Goal: Task Accomplishment & Management: Complete application form

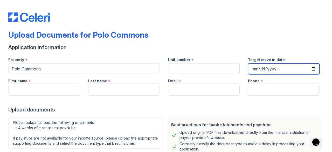
click at [271, 69] on input "Target move in date" at bounding box center [284, 68] width 72 height 11
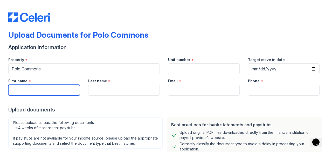
click at [59, 93] on input "First name" at bounding box center [44, 90] width 72 height 11
type input "amisadai"
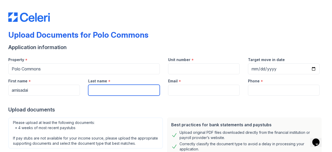
click at [108, 86] on input "Last name" at bounding box center [124, 90] width 72 height 11
type input "[PERSON_NAME]"
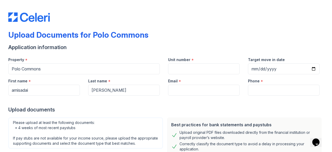
click at [186, 96] on div at bounding box center [165, 100] width 315 height 10
click at [186, 94] on input "Email" at bounding box center [204, 90] width 72 height 11
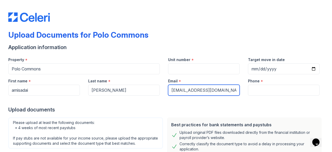
type input "[EMAIL_ADDRESS][DOMAIN_NAME]"
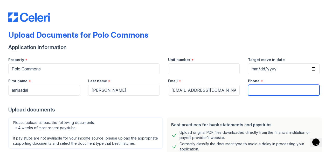
click at [283, 93] on input "Phone" at bounding box center [284, 90] width 72 height 11
type input "8032691687"
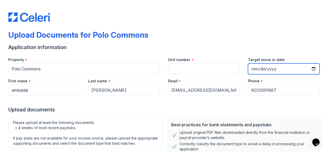
click at [311, 71] on input "Target move in date" at bounding box center [284, 68] width 72 height 11
click at [277, 68] on input "[DATE]" at bounding box center [284, 68] width 72 height 11
type input "[DATE]"
click at [285, 54] on div "Target move in date" at bounding box center [284, 58] width 72 height 10
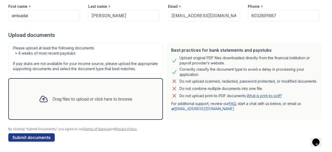
scroll to position [79, 0]
click at [39, 101] on icon at bounding box center [43, 98] width 9 height 9
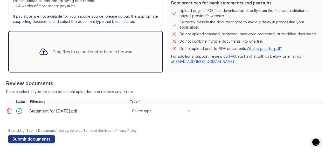
scroll to position [128, 0]
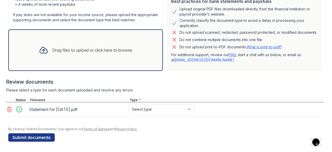
click at [45, 52] on icon at bounding box center [44, 50] width 8 height 6
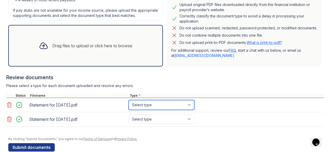
click at [144, 109] on select "Select type Paystub Bank Statement Offer Letter Tax Documents Benefit Award Let…" at bounding box center [162, 105] width 66 height 10
select select "paystub"
click at [129, 104] on select "Select type Paystub Bank Statement Offer Letter Tax Documents Benefit Award Let…" at bounding box center [162, 105] width 66 height 10
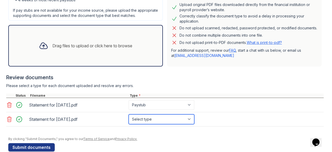
click at [151, 121] on select "Select type Paystub Bank Statement Offer Letter Tax Documents Benefit Award Let…" at bounding box center [162, 119] width 66 height 10
select select "paystub"
click at [129, 118] on select "Select type Paystub Bank Statement Offer Letter Tax Documents Benefit Award Let…" at bounding box center [162, 119] width 66 height 10
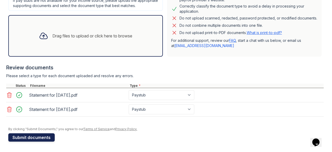
click at [48, 136] on button "Submit documents" at bounding box center [31, 137] width 46 height 8
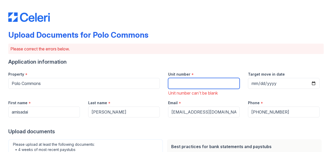
click at [206, 84] on input "Unit number" at bounding box center [204, 83] width 72 height 11
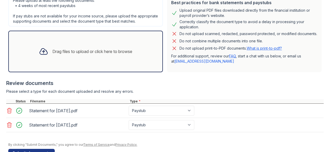
scroll to position [156, 0]
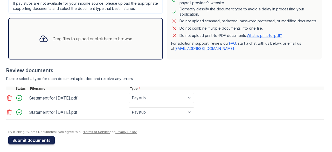
type input "0"
click at [14, 144] on button "Submit documents" at bounding box center [31, 140] width 46 height 8
